Goal: Register for event/course

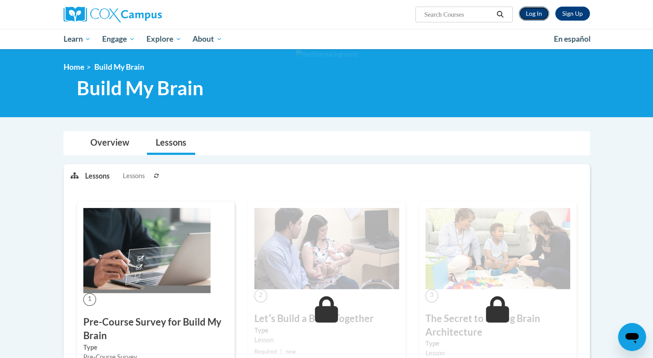
click at [533, 12] on link "Log In" at bounding box center [534, 14] width 30 height 14
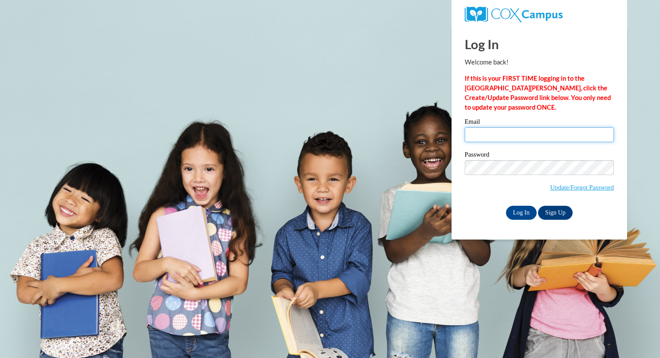
click at [507, 136] on input "Email" at bounding box center [538, 134] width 149 height 15
type input "karen.purvis@bcesc.org"
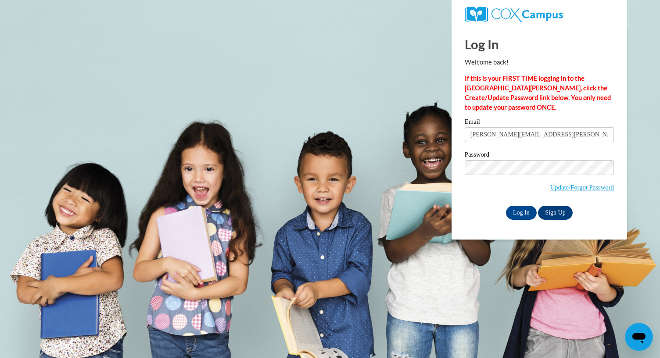
click at [532, 154] on label "Password" at bounding box center [538, 155] width 149 height 9
click at [519, 214] on input "Log In" at bounding box center [521, 213] width 31 height 14
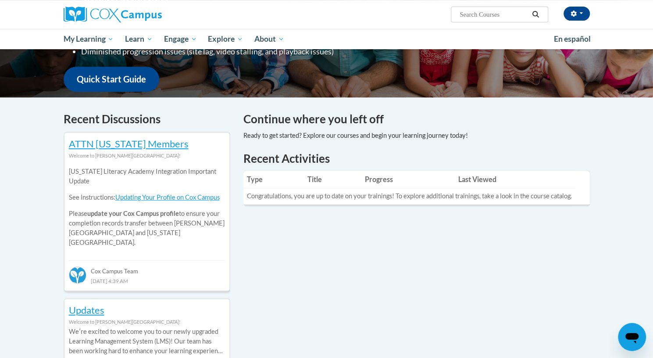
scroll to position [228, 0]
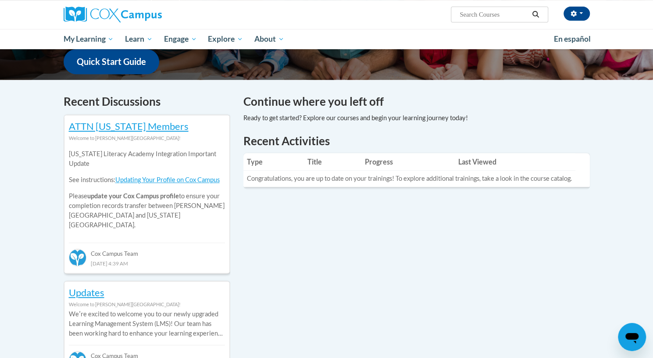
click at [462, 14] on input "Search..." at bounding box center [494, 14] width 70 height 11
type input "read with me part 1"
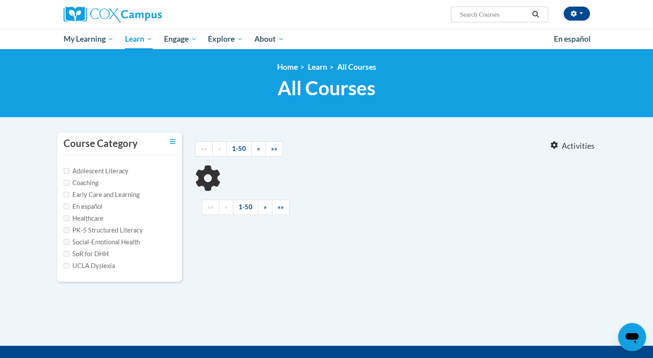
type input "read with me part 1"
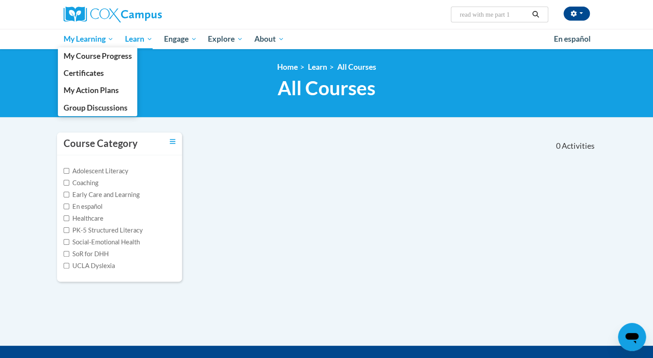
click at [98, 43] on span "My Learning" at bounding box center [88, 39] width 50 height 11
click at [97, 55] on span "My Course Progress" at bounding box center [97, 55] width 68 height 9
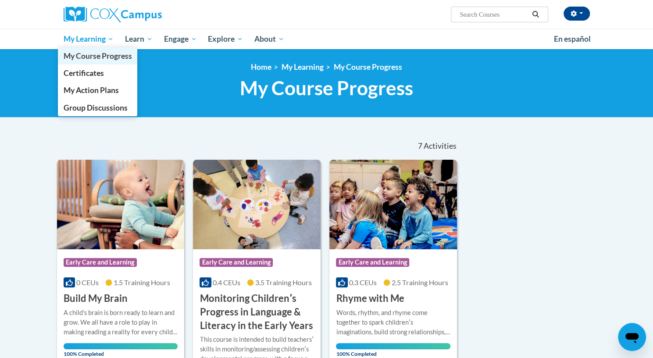
click at [93, 50] on link "My Course Progress" at bounding box center [98, 55] width 80 height 17
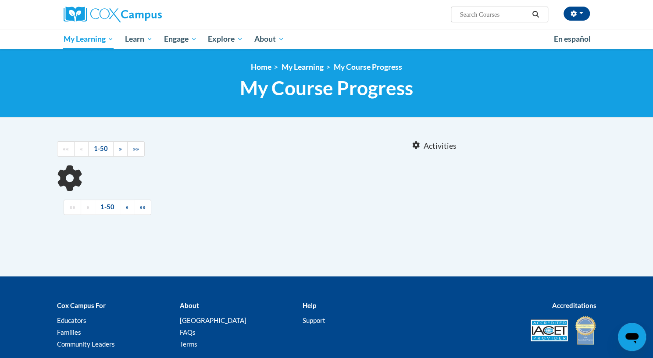
click at [465, 13] on input "Search..." at bounding box center [494, 14] width 70 height 11
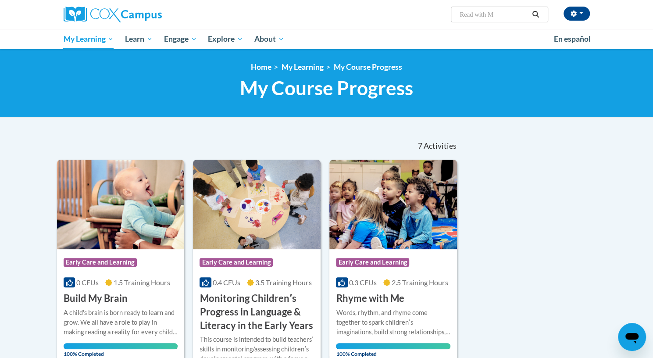
type input "Read with Me"
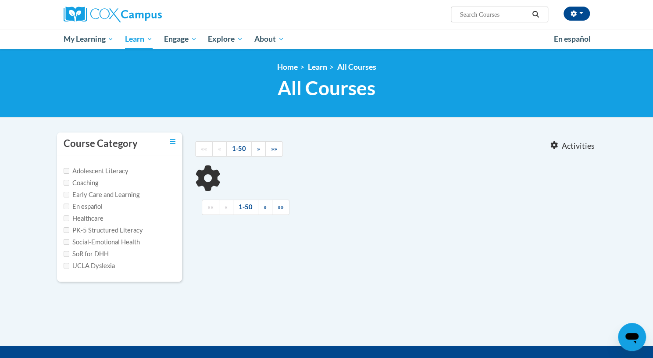
type input "Read with Me"
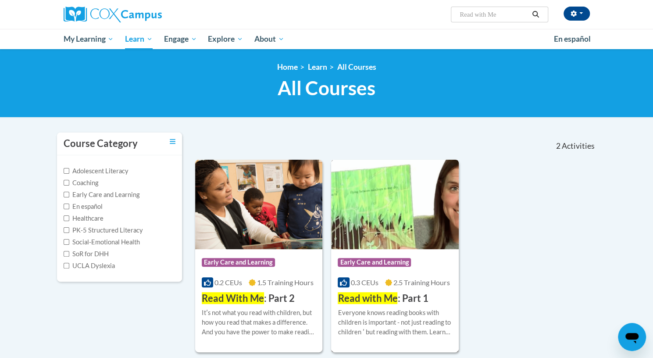
click at [380, 300] on span "Read with Me" at bounding box center [368, 298] width 60 height 12
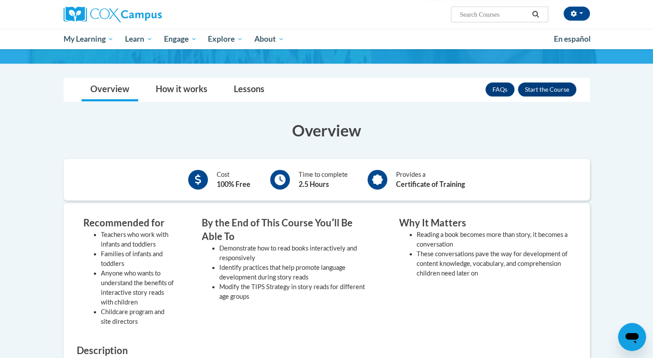
scroll to position [95, 0]
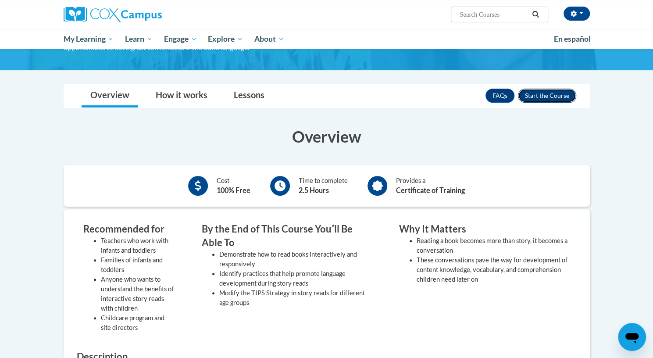
click at [543, 96] on button "Enroll" at bounding box center [547, 96] width 58 height 14
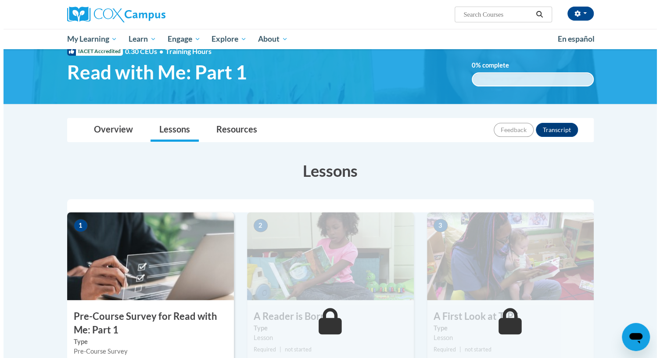
scroll to position [54, 0]
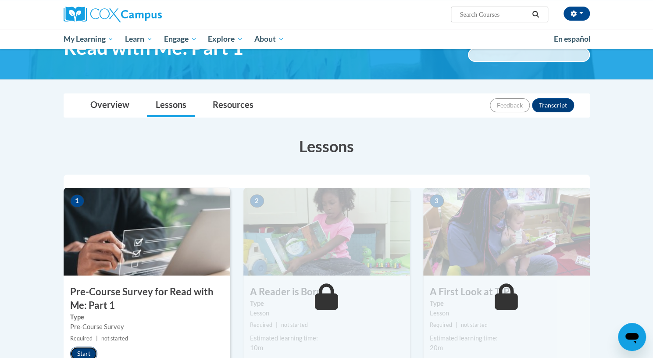
click at [87, 349] on button "Start" at bounding box center [83, 353] width 27 height 14
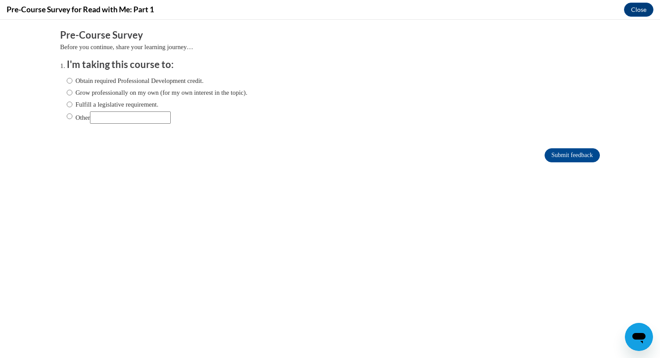
scroll to position [0, 0]
click at [67, 80] on input "Obtain required Professional Development credit." at bounding box center [70, 81] width 6 height 10
radio input "true"
click at [558, 153] on input "Submit feedback" at bounding box center [571, 155] width 55 height 14
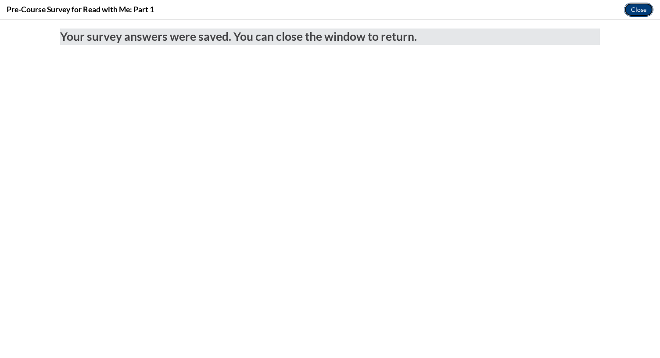
click at [638, 6] on button "Close" at bounding box center [638, 10] width 29 height 14
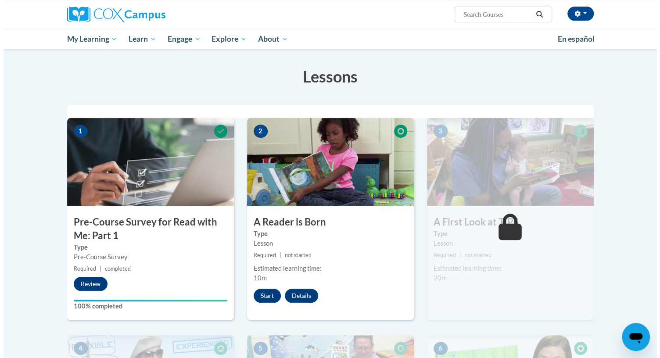
scroll to position [146, 0]
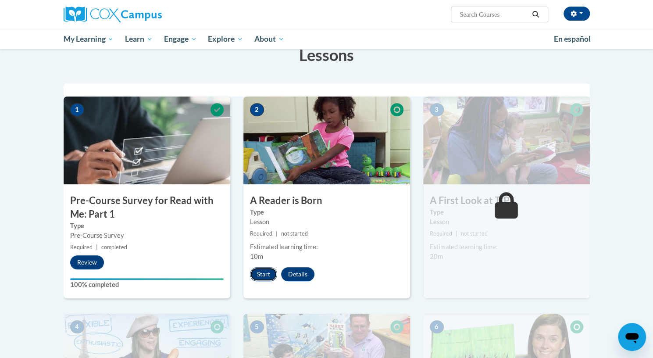
click at [269, 272] on button "Start" at bounding box center [263, 274] width 27 height 14
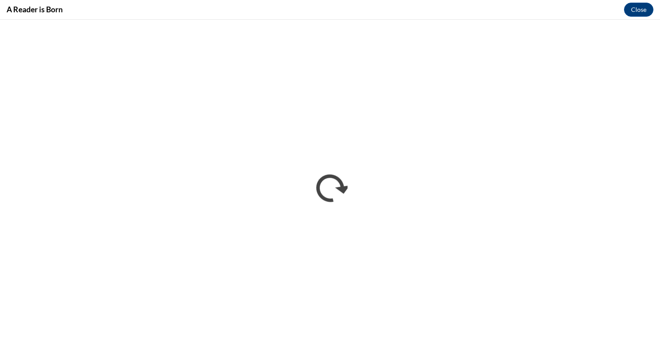
scroll to position [0, 0]
